Goal: Task Accomplishment & Management: Complete application form

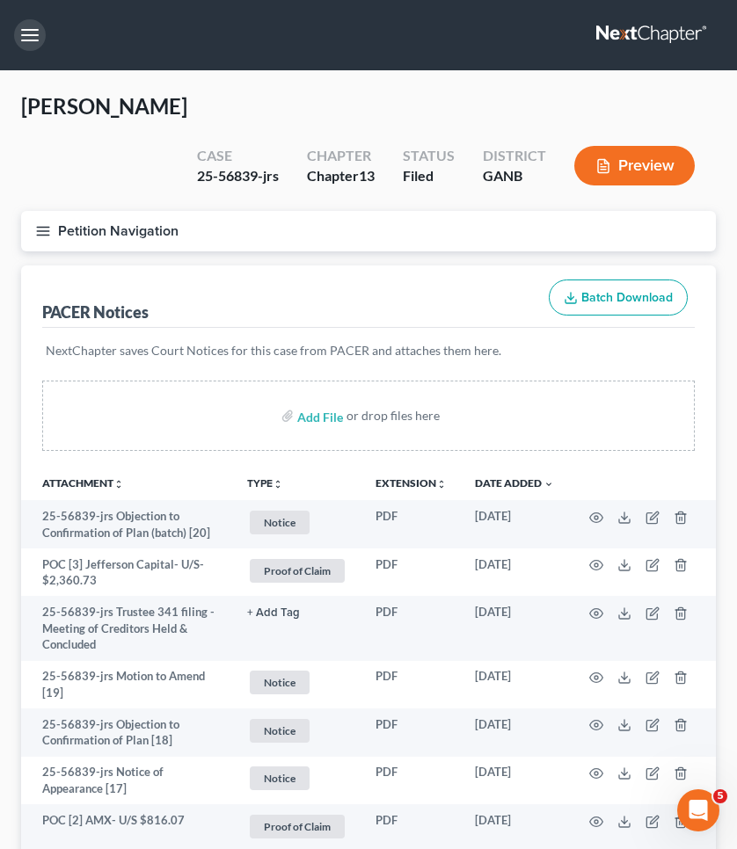
click at [31, 41] on button "button" at bounding box center [30, 35] width 32 height 32
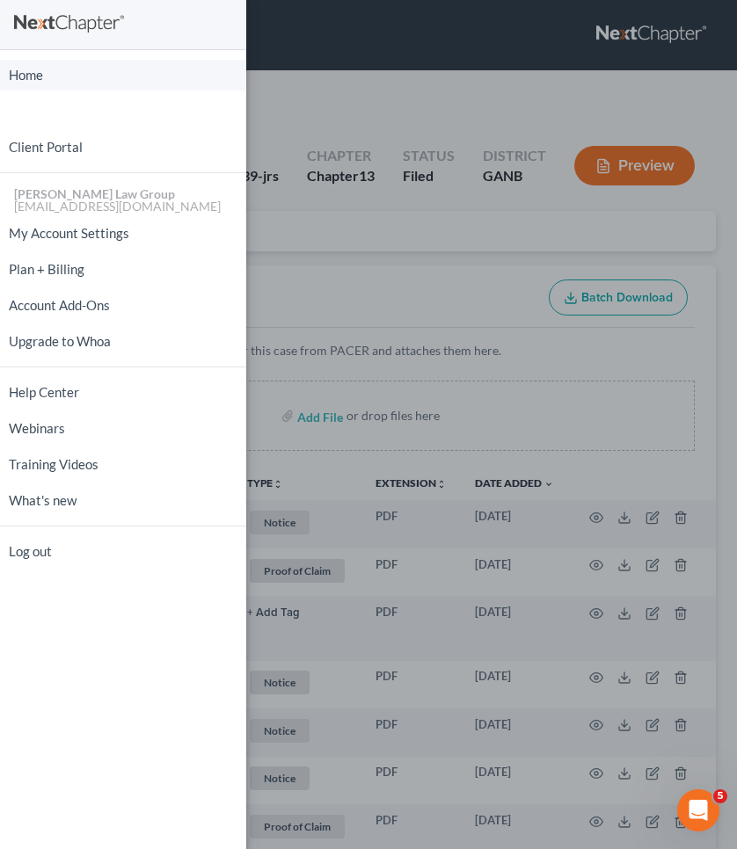
click at [28, 80] on link "Home" at bounding box center [123, 75] width 246 height 31
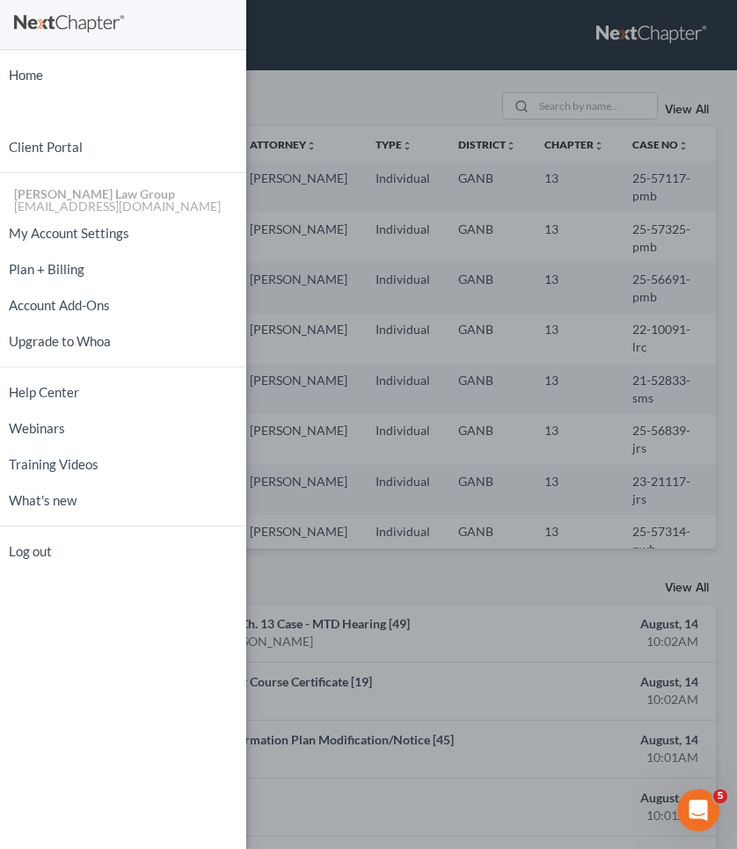
click at [565, 98] on div "Home New Case Client Portal [PERSON_NAME] Law Group [EMAIL_ADDRESS][DOMAIN_NAME…" at bounding box center [368, 424] width 737 height 849
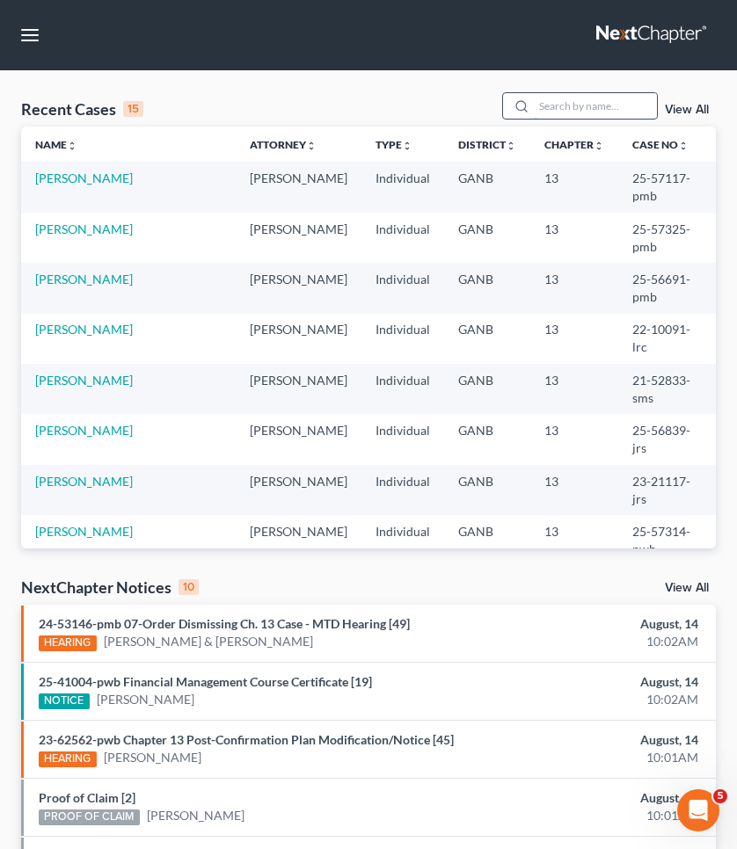
click at [564, 94] on input "search" at bounding box center [595, 105] width 123 height 25
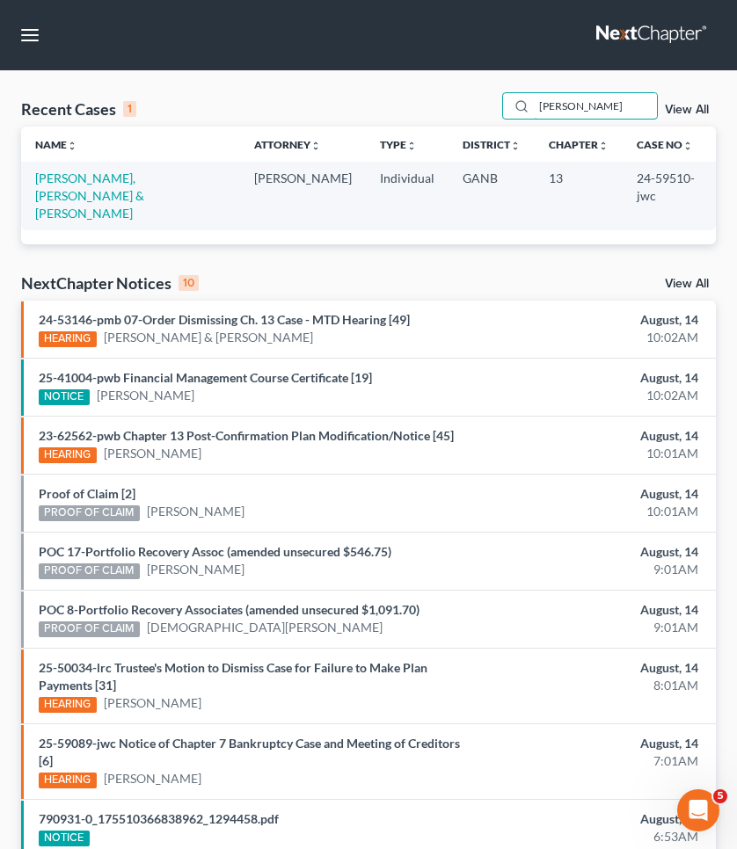
type input "[PERSON_NAME]"
drag, startPoint x: 564, startPoint y: 91, endPoint x: 149, endPoint y: 178, distance: 424.0
click at [144, 178] on link "[PERSON_NAME], [PERSON_NAME] & [PERSON_NAME]" at bounding box center [89, 196] width 109 height 50
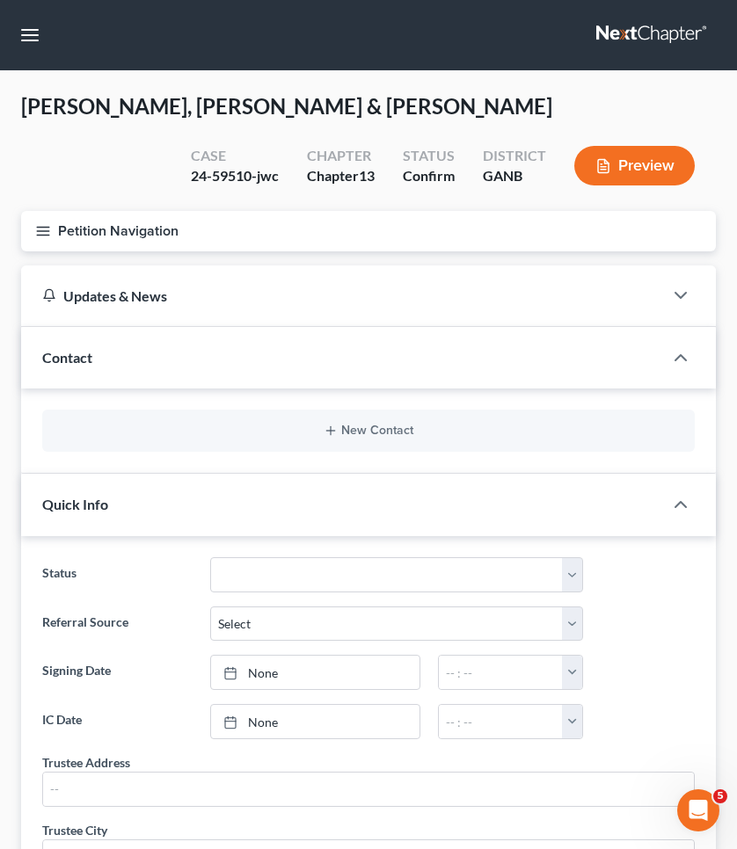
click at [146, 222] on button "Petition Navigation" at bounding box center [368, 231] width 694 height 40
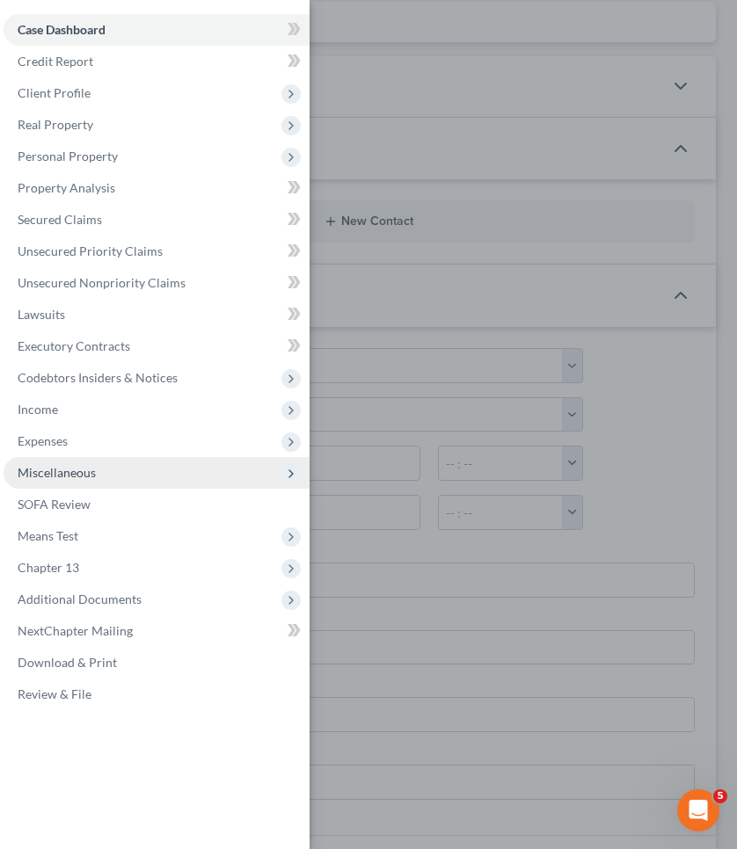
scroll to position [251, 0]
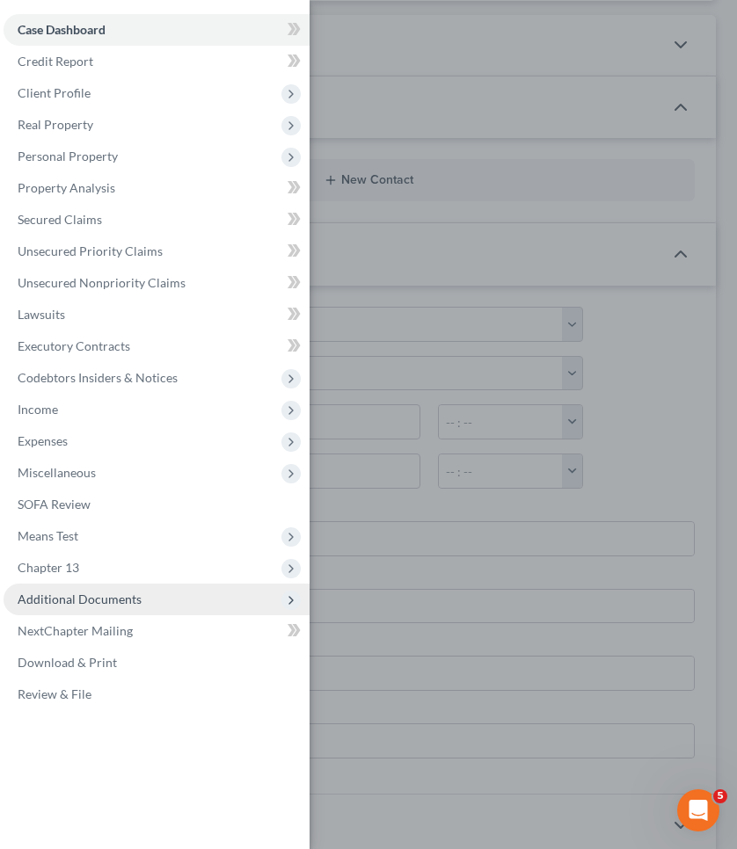
click at [81, 603] on span "Additional Documents" at bounding box center [80, 599] width 124 height 15
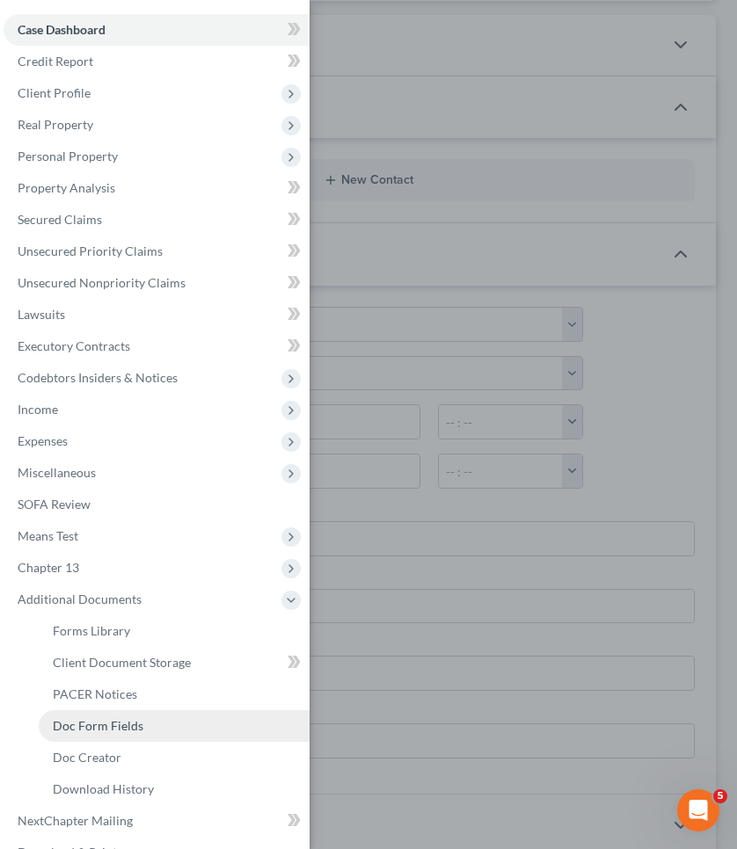
click at [91, 713] on link "Doc Form Fields" at bounding box center [174, 726] width 271 height 32
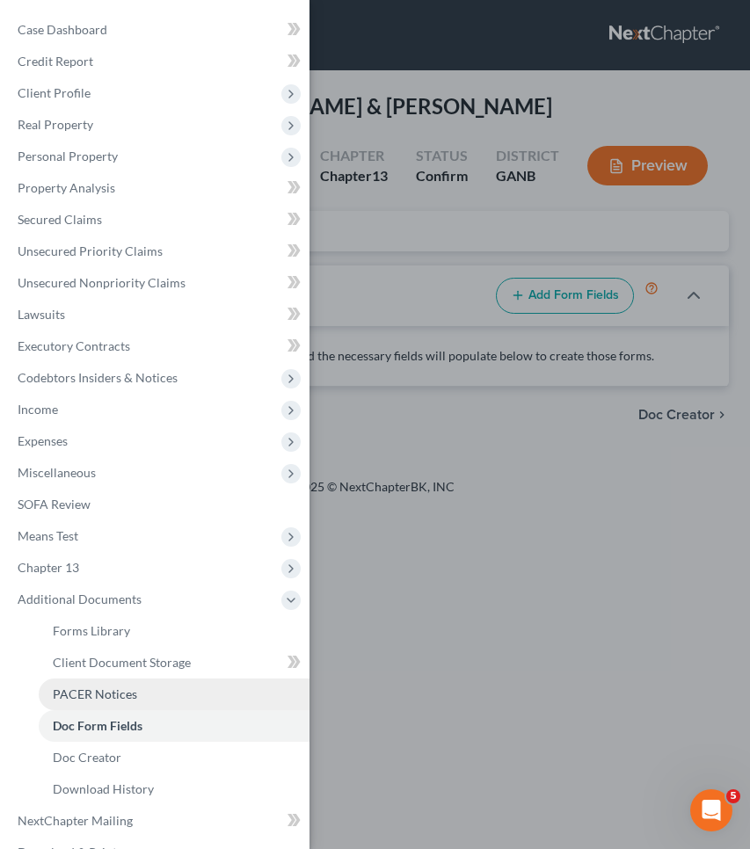
click at [91, 690] on span "PACER Notices" at bounding box center [95, 694] width 84 height 15
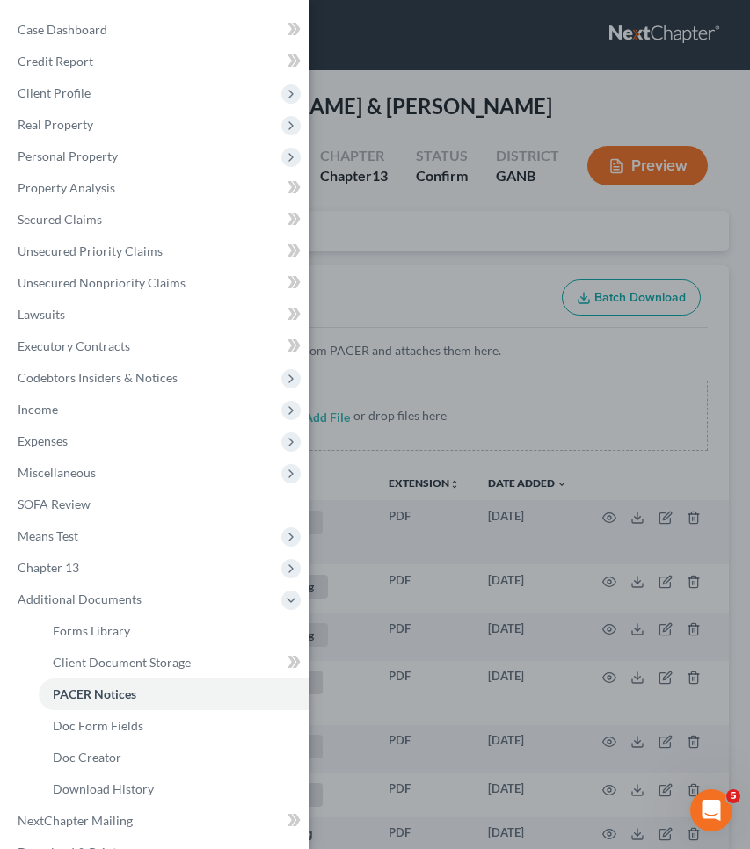
click at [601, 216] on div "Case Dashboard Payments Invoices Payments Payments Credit Report Client Profile" at bounding box center [375, 424] width 750 height 849
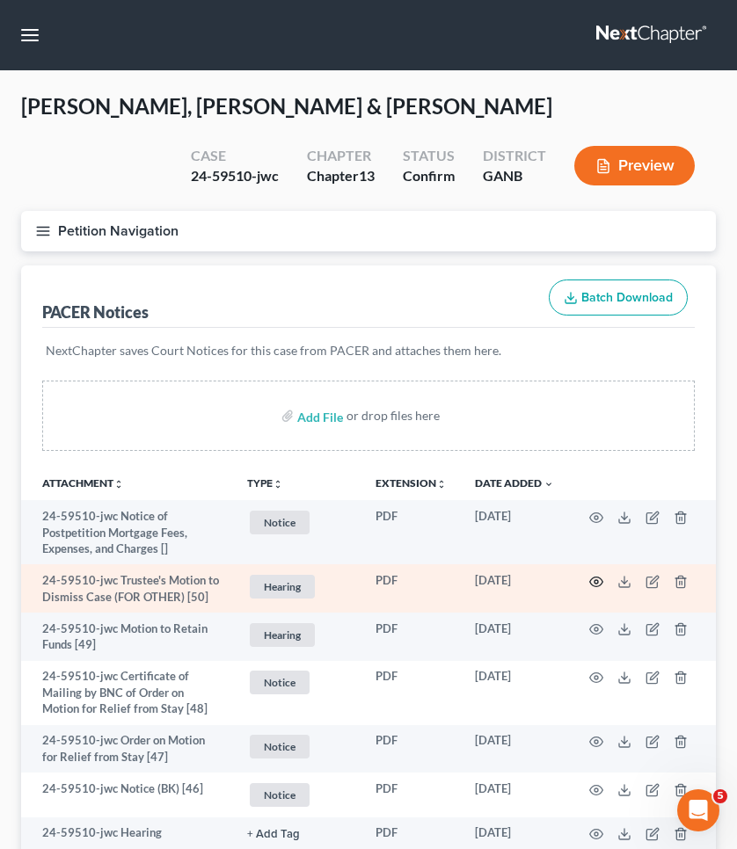
click at [593, 579] on icon "button" at bounding box center [596, 582] width 14 height 14
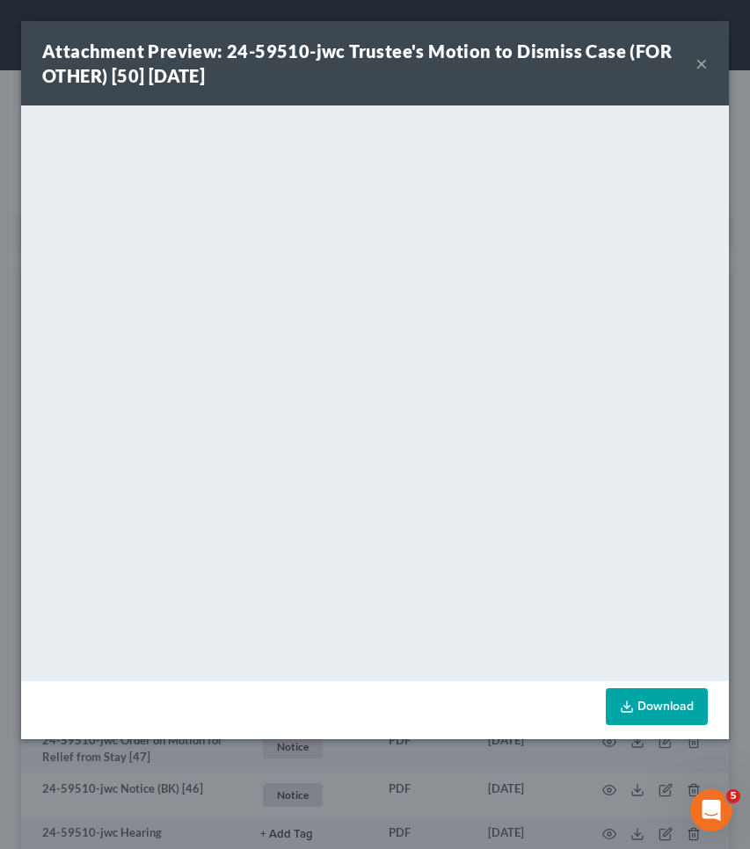
click at [700, 68] on button "×" at bounding box center [701, 63] width 12 height 21
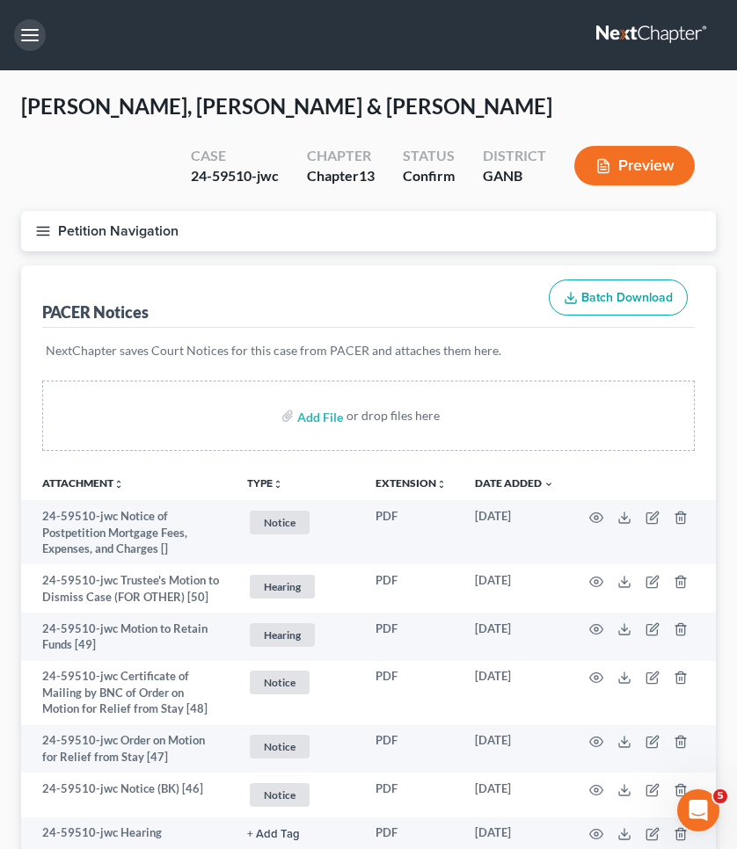
click at [25, 31] on button "button" at bounding box center [30, 35] width 32 height 32
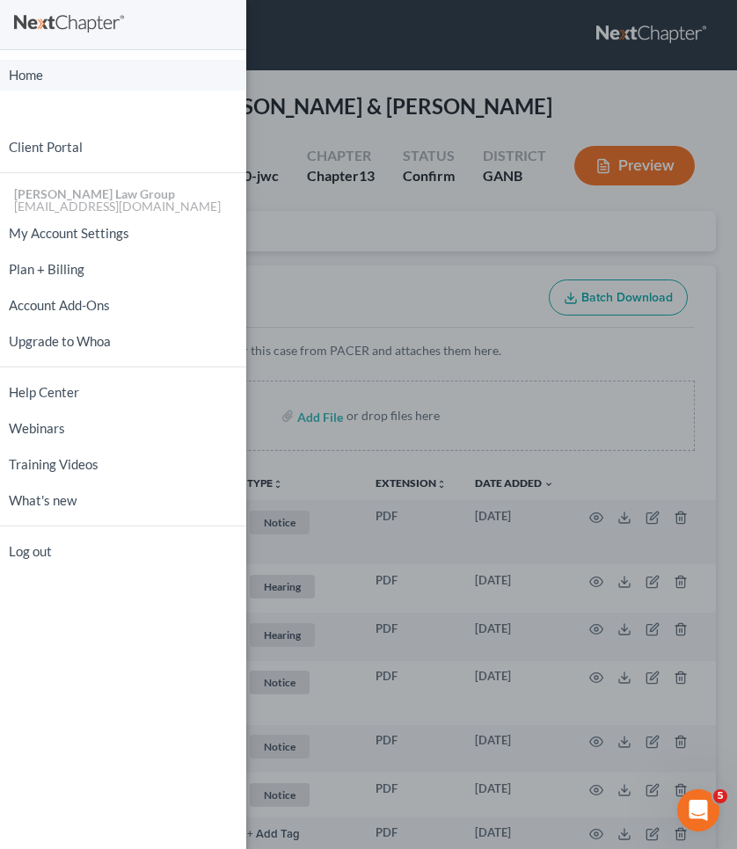
click at [46, 60] on link "Home" at bounding box center [123, 75] width 246 height 31
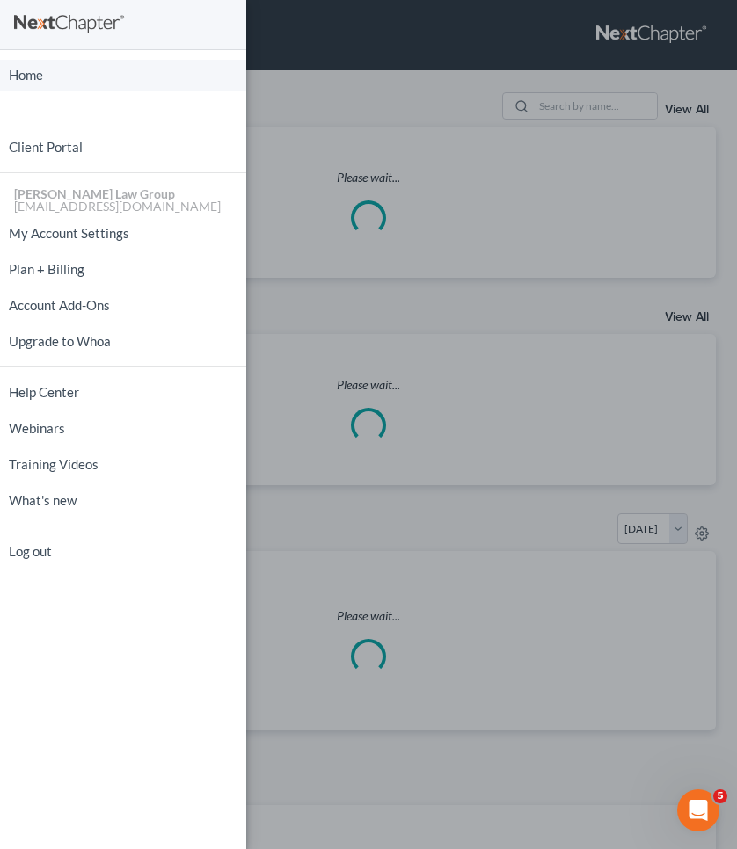
click at [47, 63] on link "Home" at bounding box center [123, 75] width 246 height 31
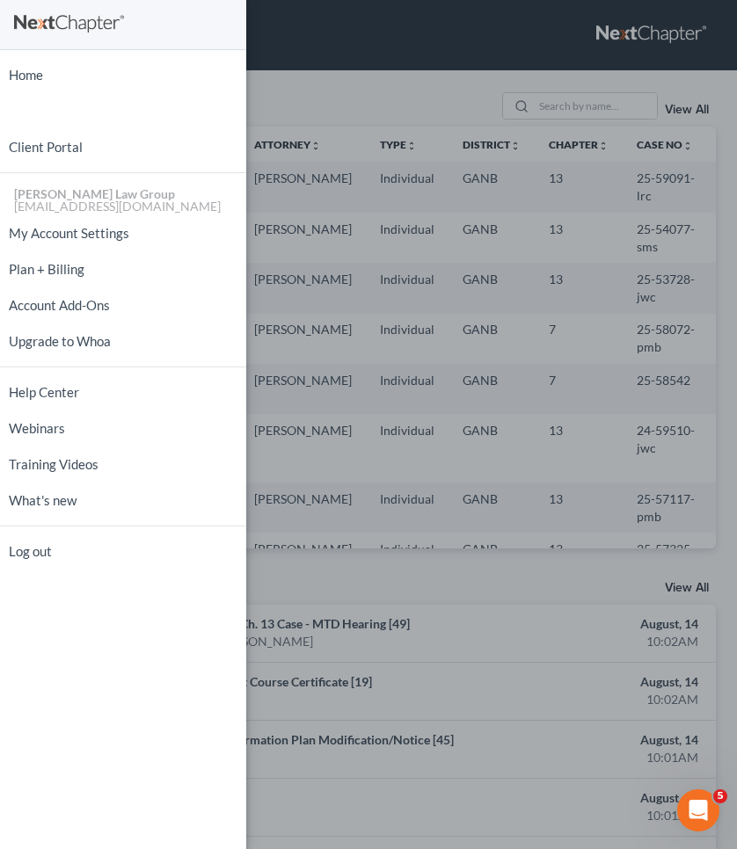
click at [454, 36] on div "Home New Case Client Portal [PERSON_NAME] Law Group [EMAIL_ADDRESS][DOMAIN_NAME…" at bounding box center [368, 424] width 737 height 849
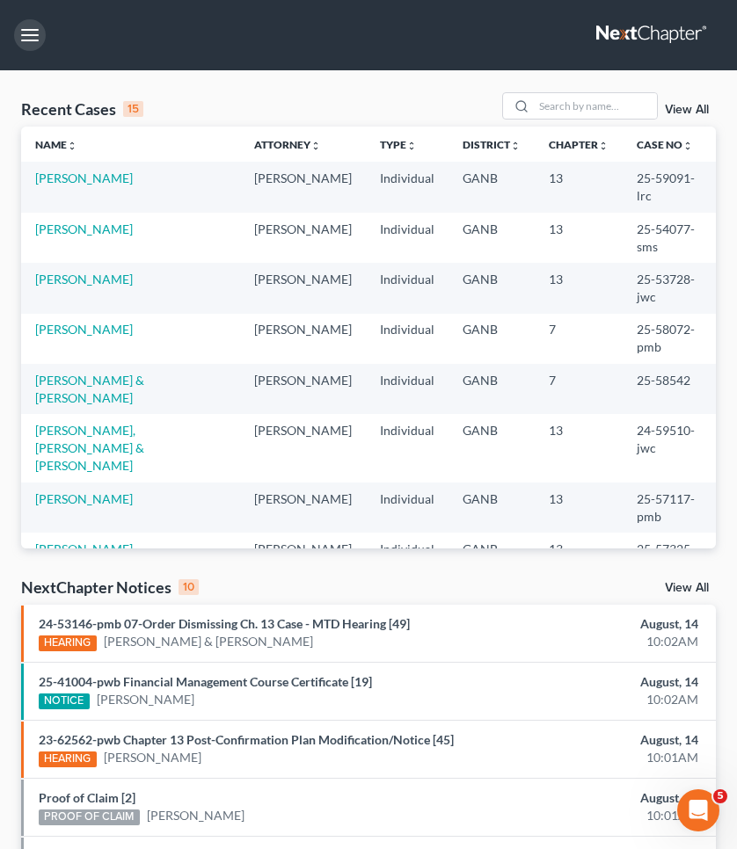
click at [23, 30] on button "button" at bounding box center [30, 35] width 32 height 32
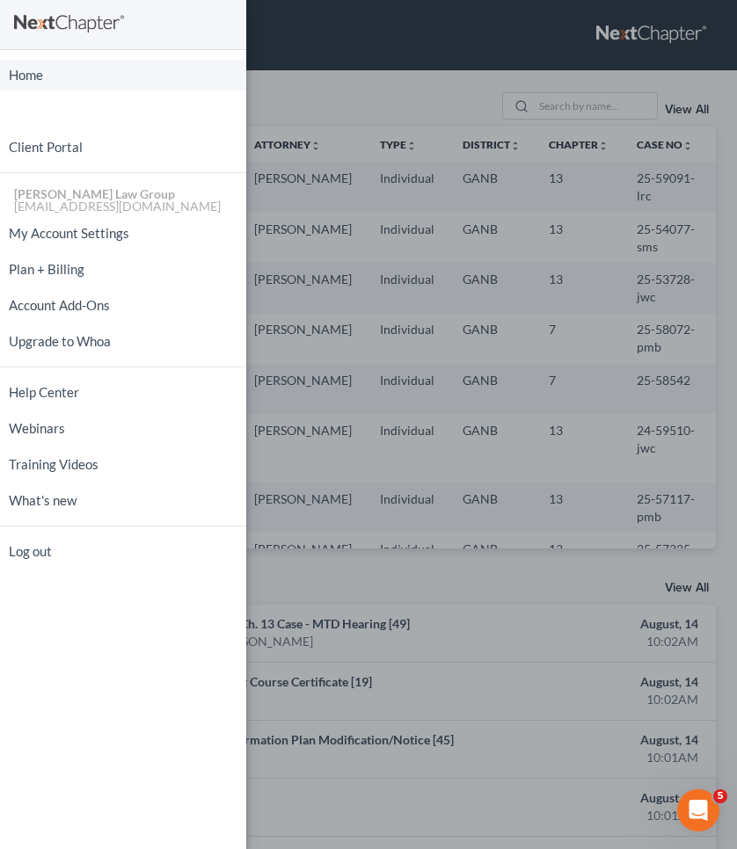
click at [37, 77] on link "Home" at bounding box center [123, 75] width 246 height 31
click at [431, 86] on div "Home New Case Client Portal [PERSON_NAME] Law Group [EMAIL_ADDRESS][DOMAIN_NAME…" at bounding box center [368, 424] width 737 height 849
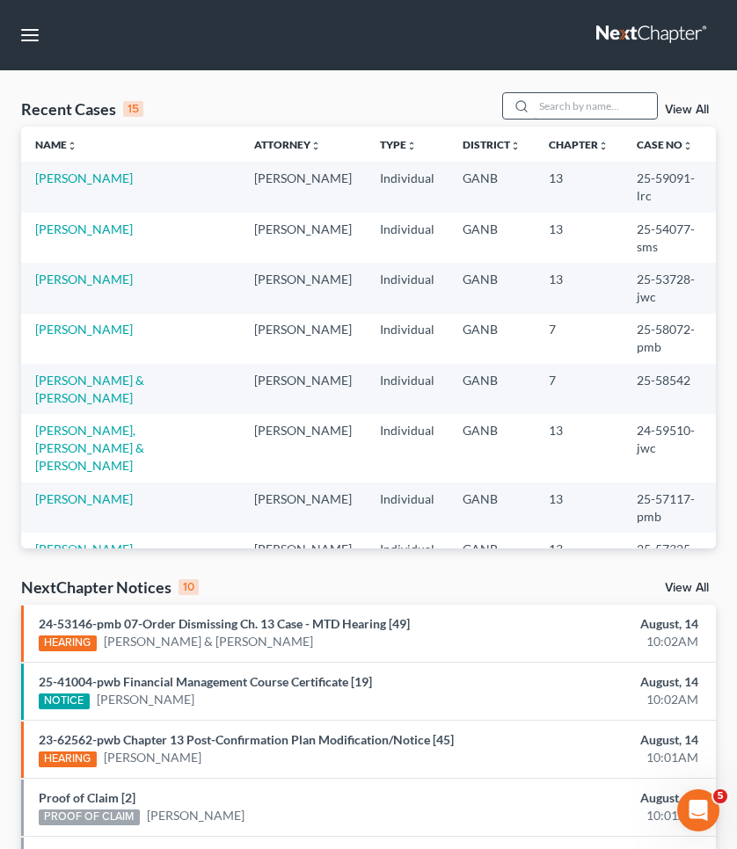
click at [615, 108] on input "search" at bounding box center [595, 105] width 123 height 25
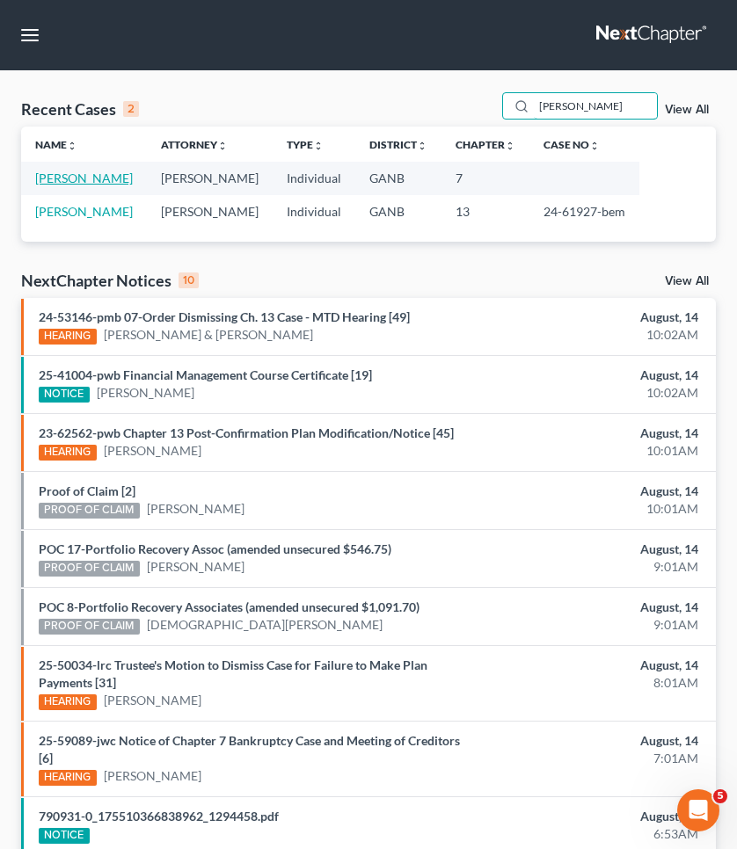
type input "[PERSON_NAME]"
click at [109, 179] on link "[PERSON_NAME]" at bounding box center [84, 178] width 98 height 15
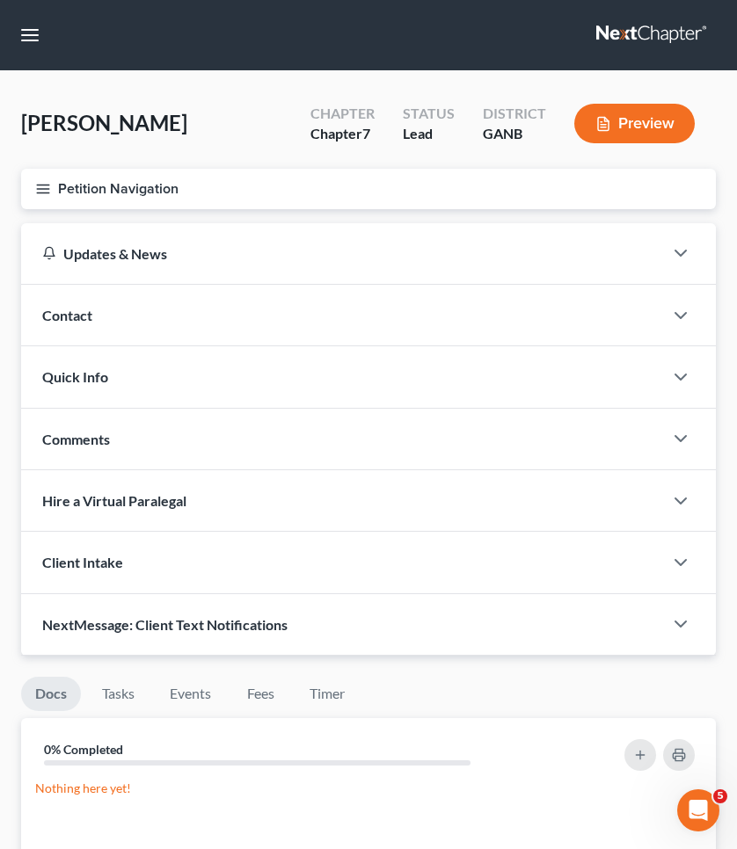
click at [107, 200] on button "Petition Navigation" at bounding box center [368, 189] width 694 height 40
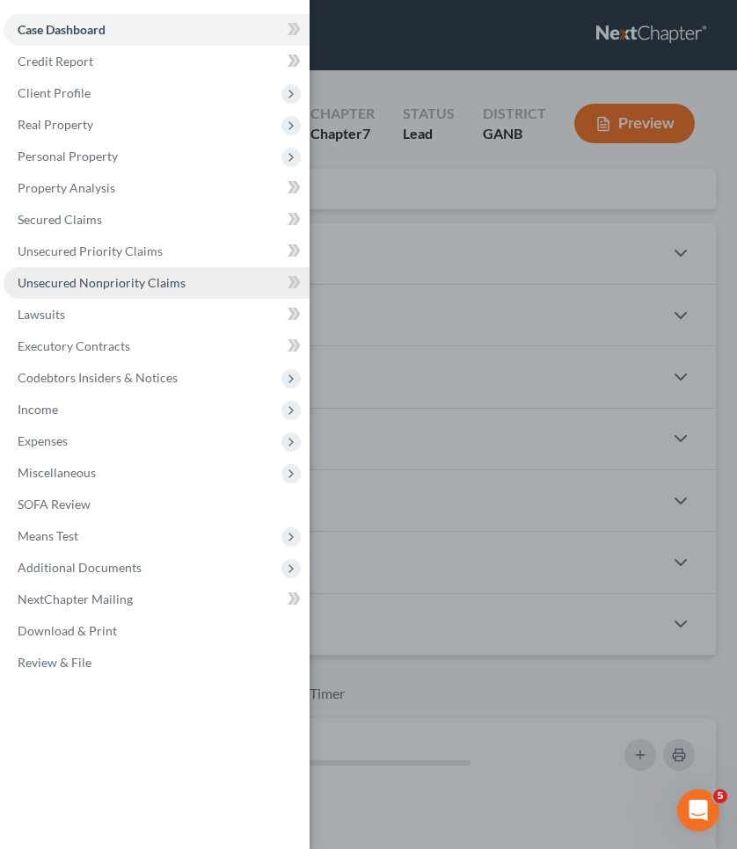
click at [92, 281] on span "Unsecured Nonpriority Claims" at bounding box center [102, 282] width 168 height 15
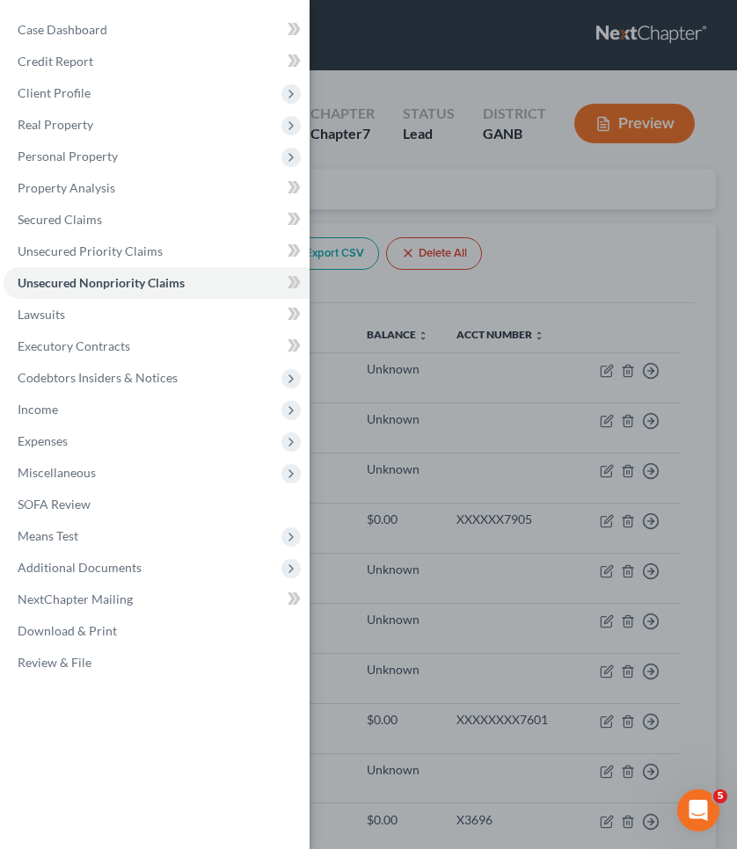
click at [390, 225] on div "Case Dashboard Payments Invoices Payments Payments Credit Report Client Profile" at bounding box center [368, 424] width 737 height 849
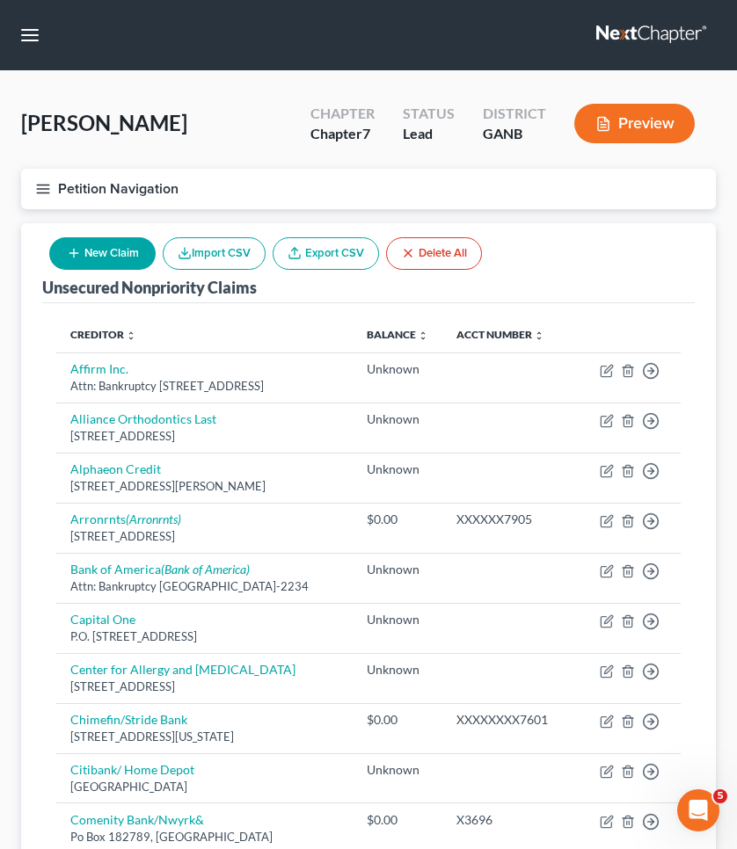
click at [126, 250] on button "New Claim" at bounding box center [102, 253] width 106 height 33
select select "0"
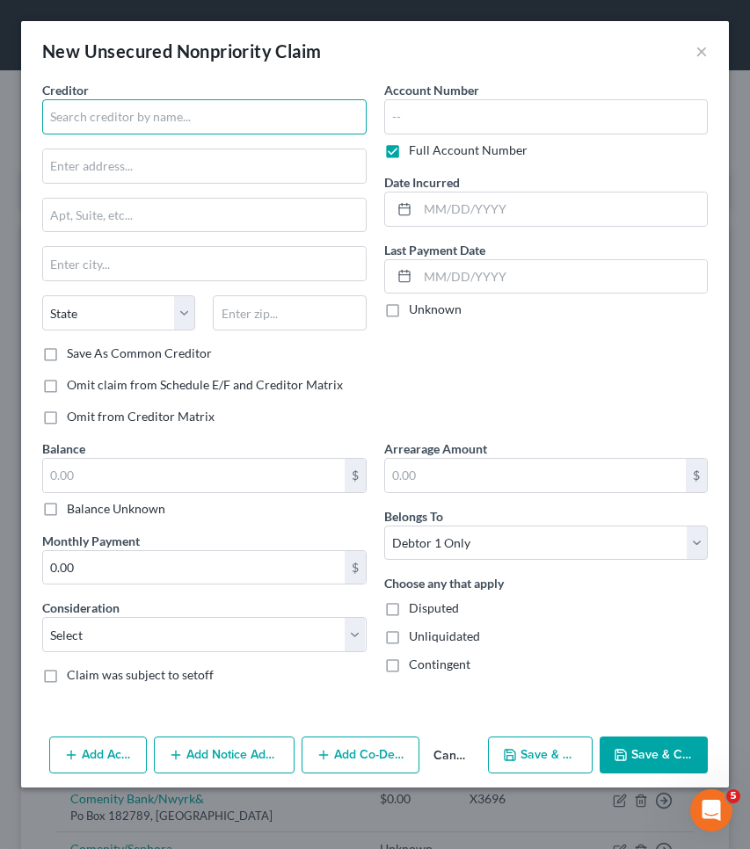
click at [149, 114] on input "text" at bounding box center [204, 116] width 324 height 35
type input "Medical Revenue Service"
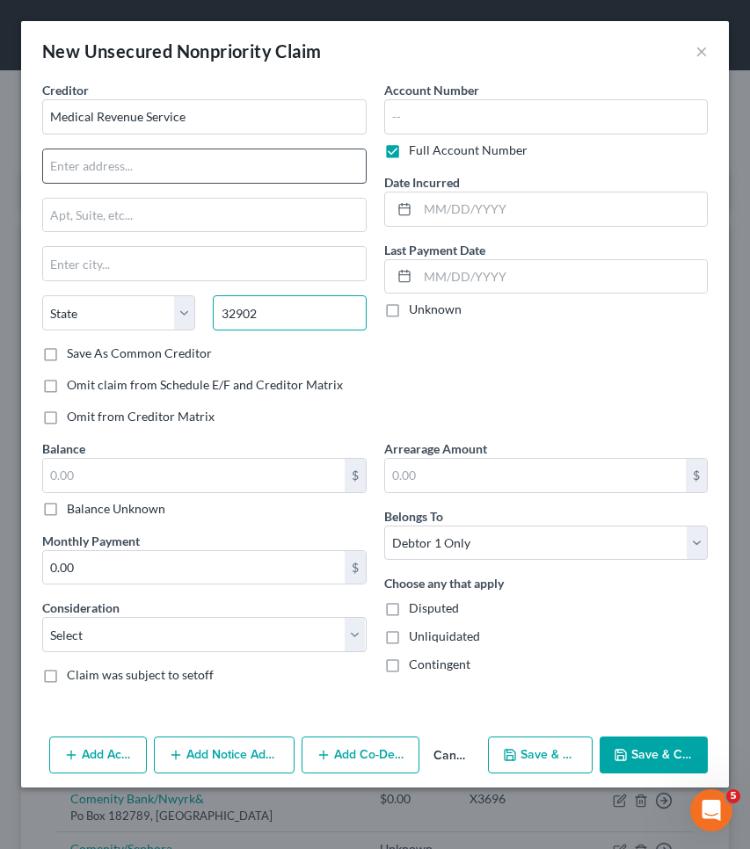
type input "32902"
type input "[GEOGRAPHIC_DATA]"
select select "9"
click at [218, 164] on input "text" at bounding box center [204, 165] width 323 height 33
paste input "Po box 1940"
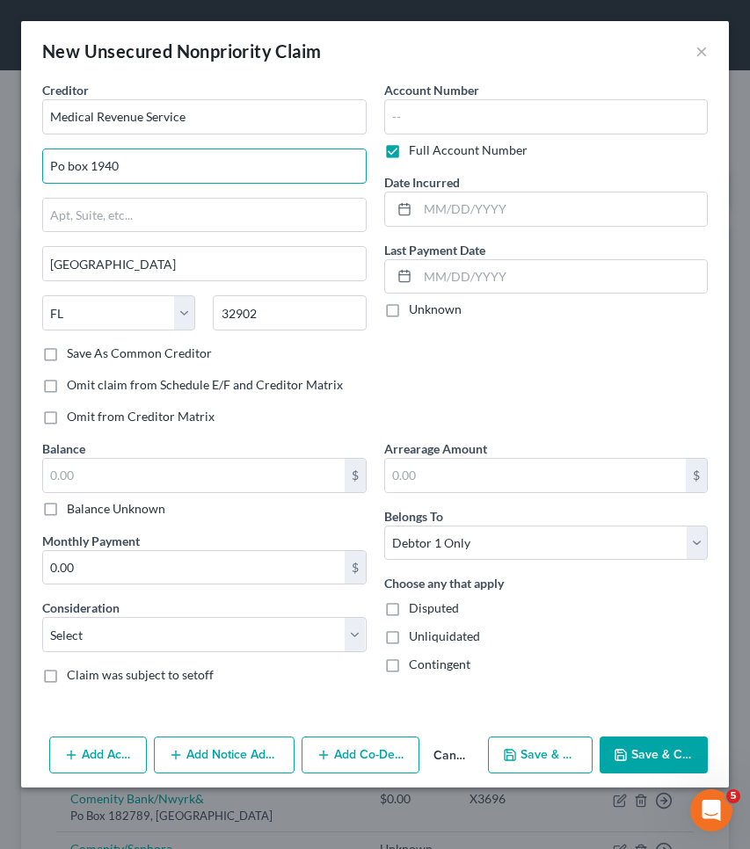
type input "Po box 1940"
click at [677, 759] on button "Save & Close" at bounding box center [654, 755] width 108 height 37
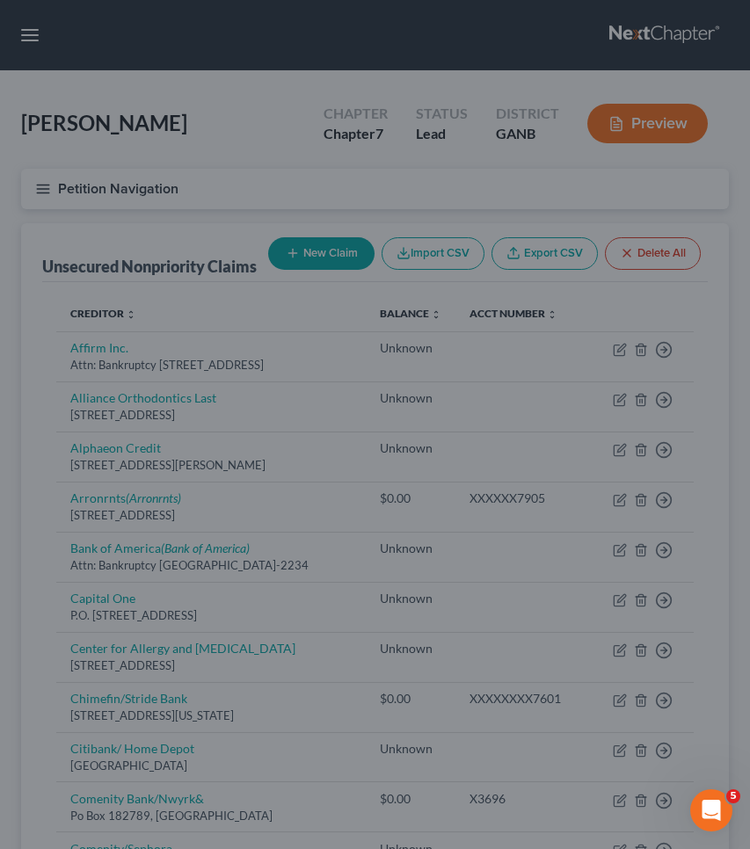
type input "0.00"
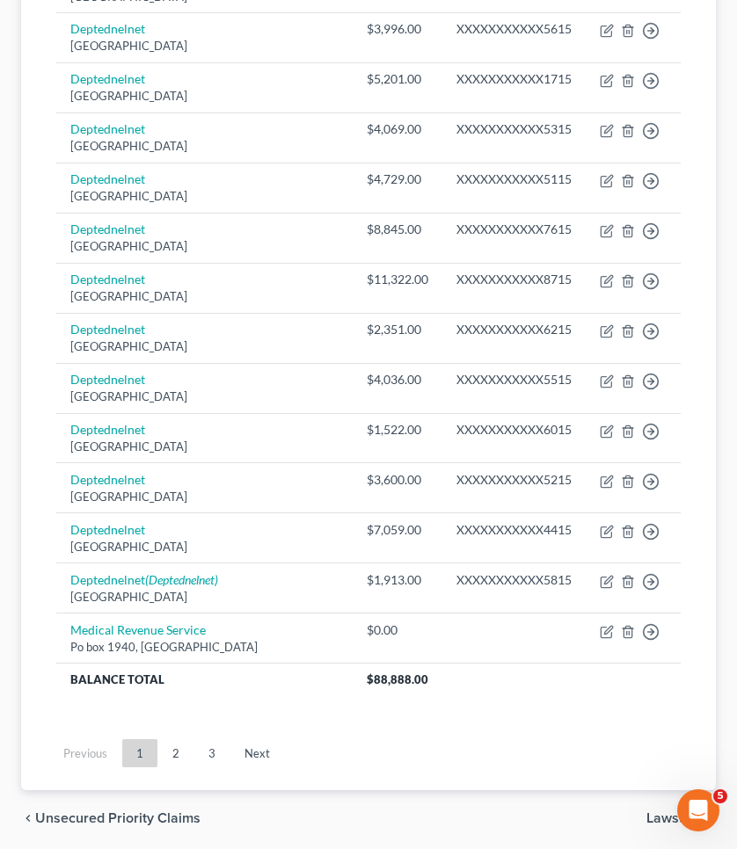
scroll to position [1269, 0]
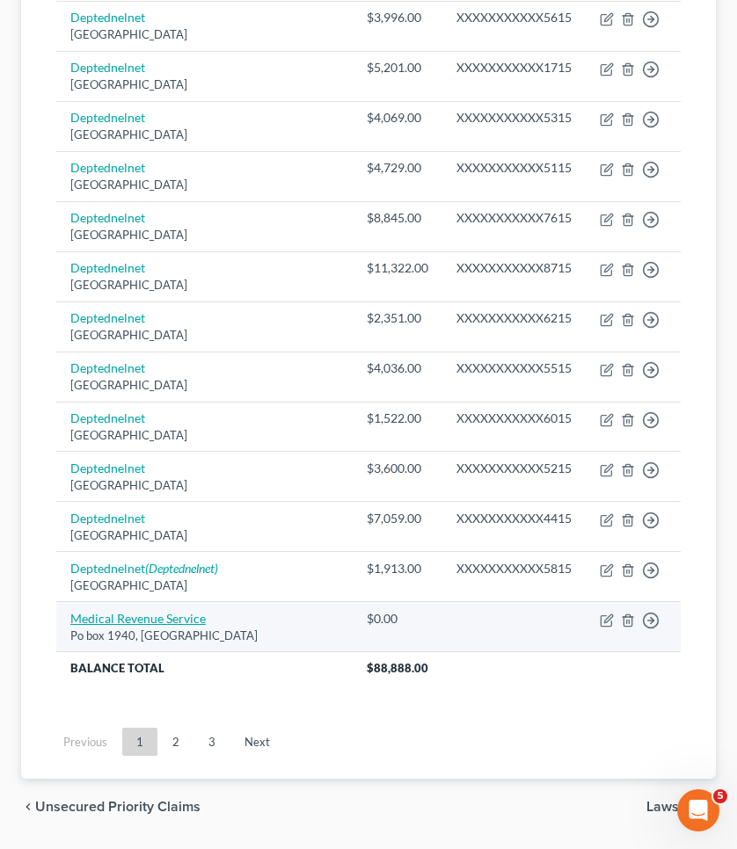
click at [167, 626] on link "Medical Revenue Service" at bounding box center [137, 618] width 135 height 15
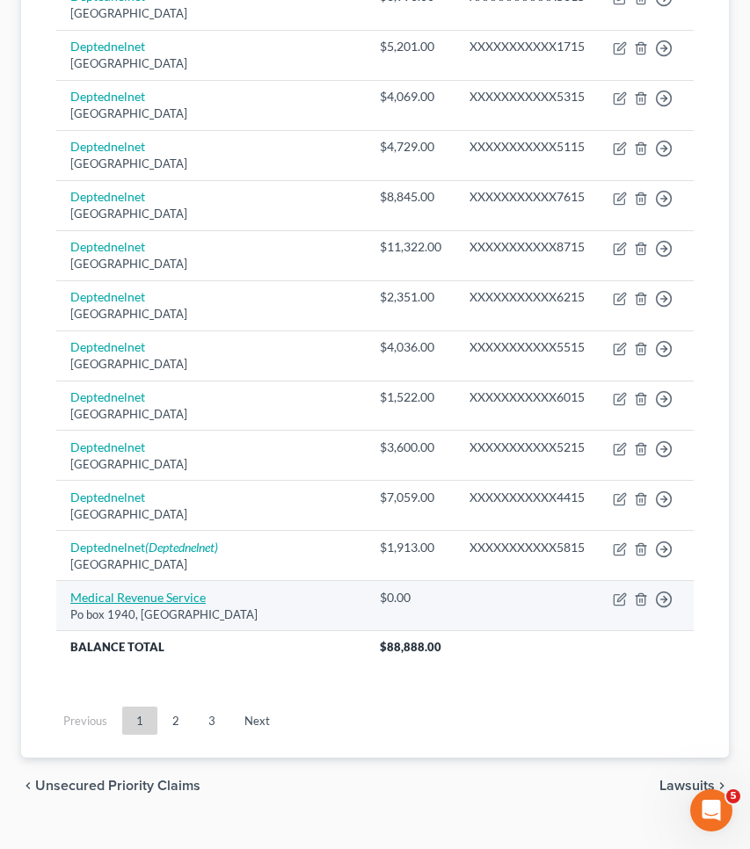
select select "9"
select select "0"
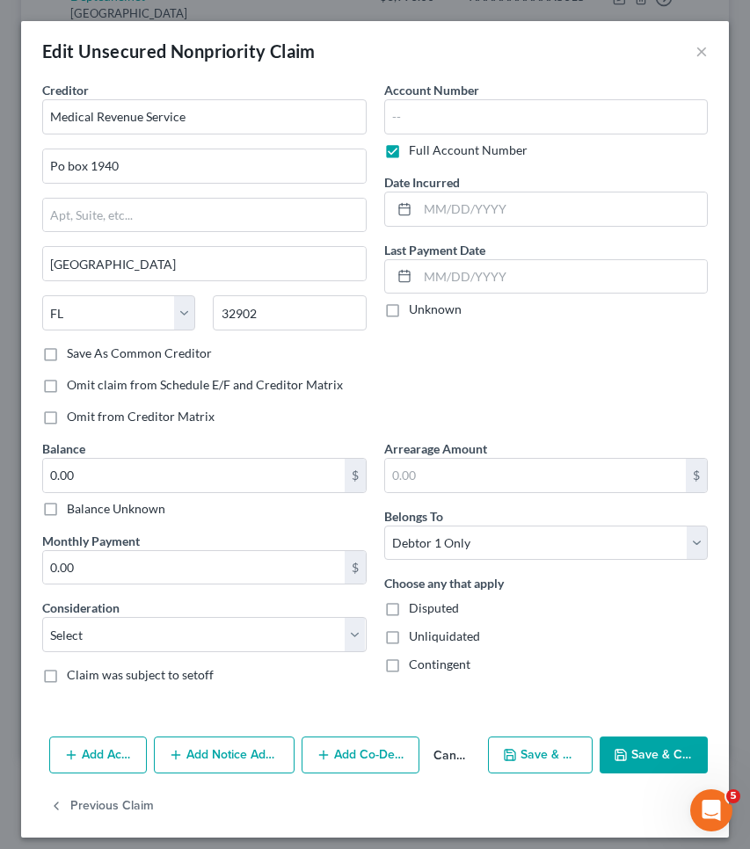
click at [125, 507] on label "Balance Unknown" at bounding box center [116, 509] width 98 height 18
click at [85, 507] on input "Balance Unknown" at bounding box center [79, 505] width 11 height 11
checkbox input "true"
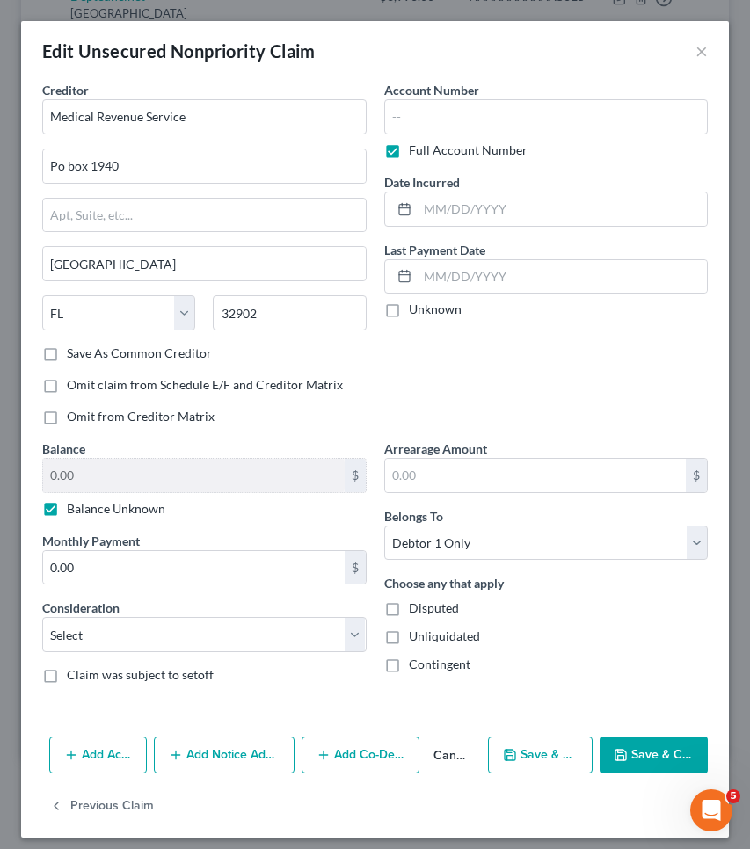
click at [625, 748] on button "Save & Close" at bounding box center [654, 755] width 108 height 37
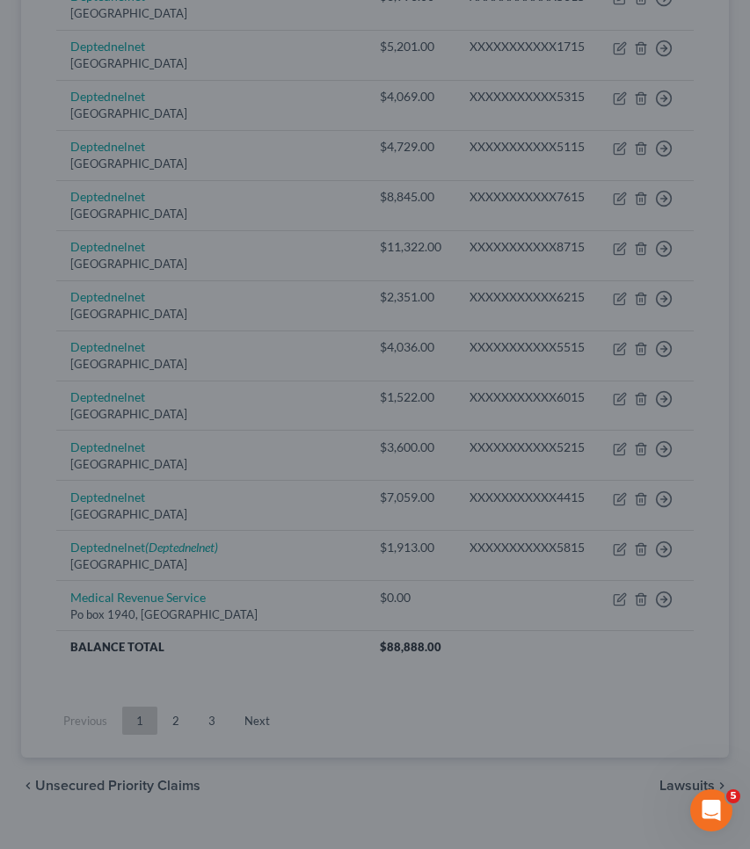
type input "0"
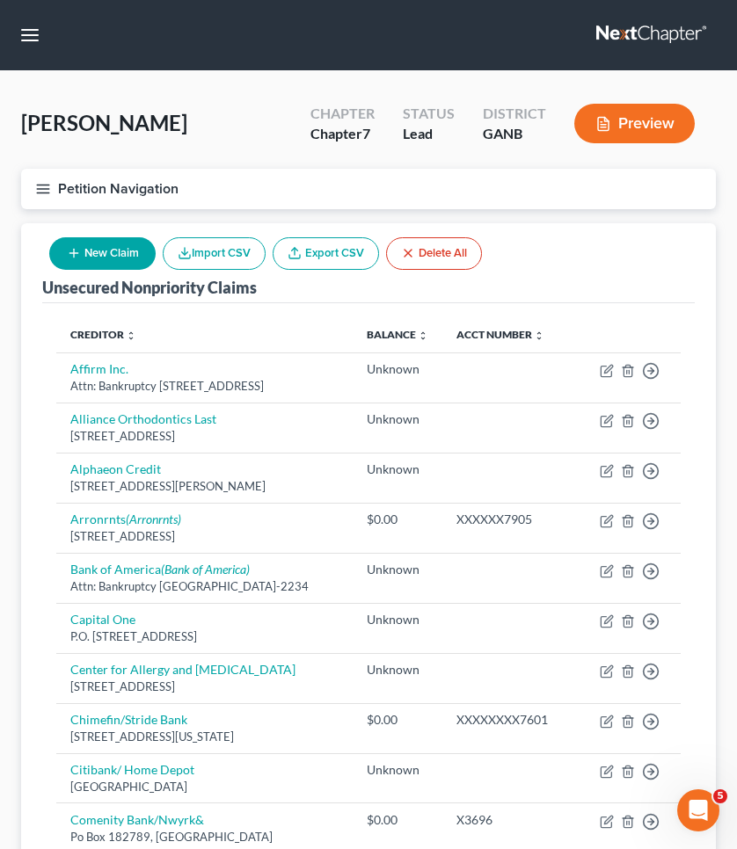
scroll to position [0, 0]
click at [34, 32] on button "button" at bounding box center [30, 35] width 32 height 32
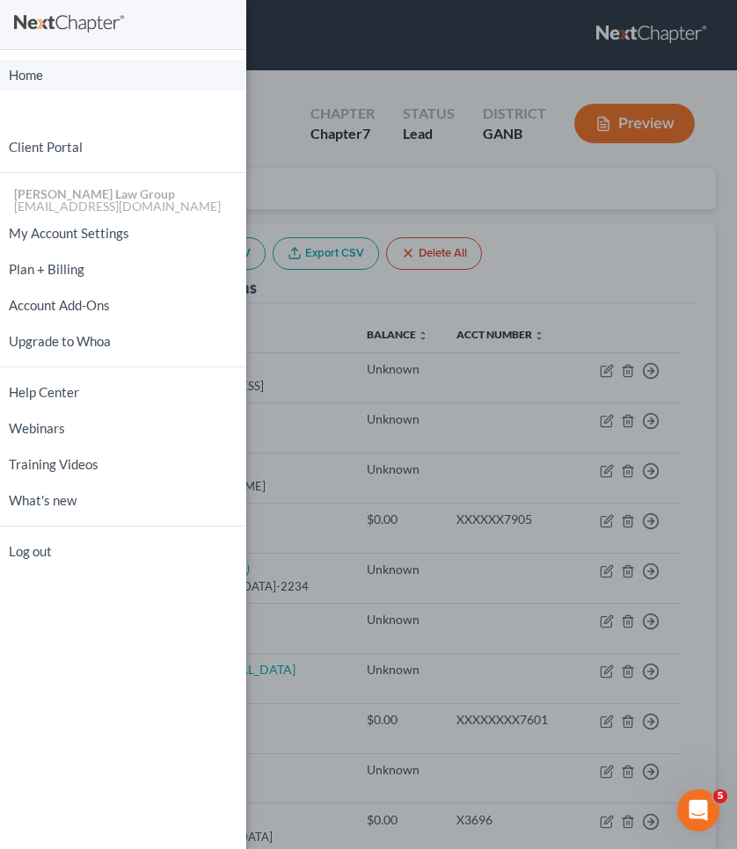
click at [42, 81] on link "Home" at bounding box center [123, 75] width 246 height 31
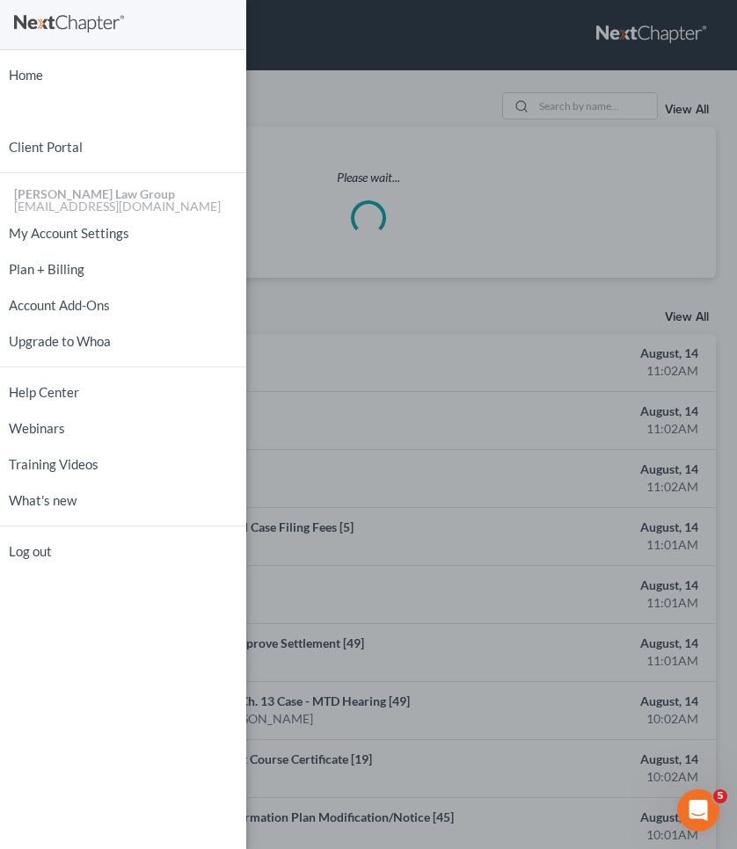
click at [347, 96] on div "Home New Case Client Portal [PERSON_NAME] Law Group [EMAIL_ADDRESS][DOMAIN_NAME…" at bounding box center [368, 424] width 737 height 849
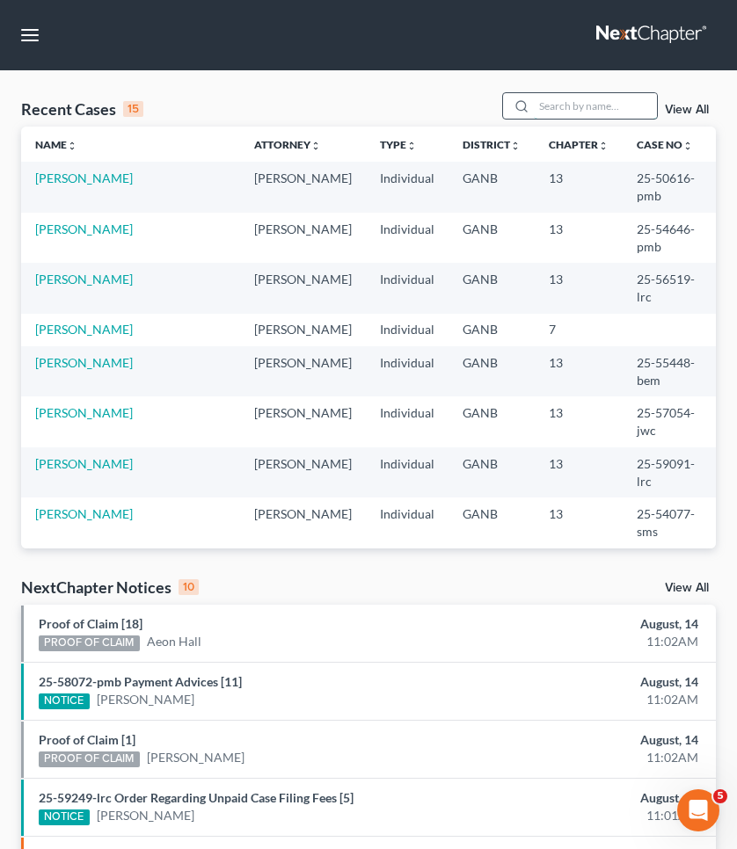
click at [587, 111] on input "search" at bounding box center [595, 105] width 123 height 25
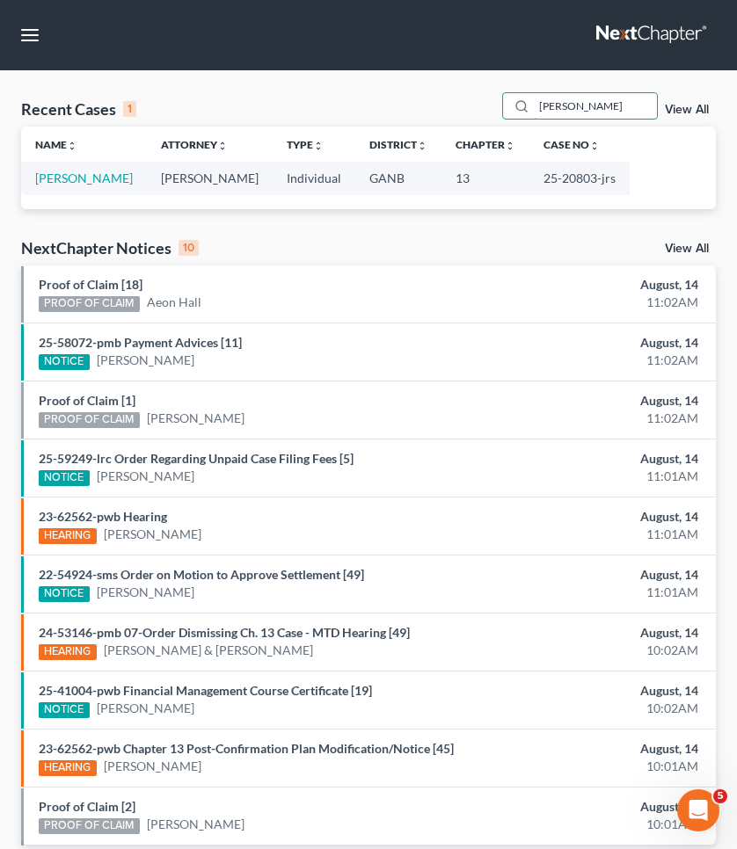
type input "[PERSON_NAME]"
click at [537, 176] on td "25-20803-jrs" at bounding box center [579, 178] width 100 height 33
copy td "20803"
